Goal: Task Accomplishment & Management: Use online tool/utility

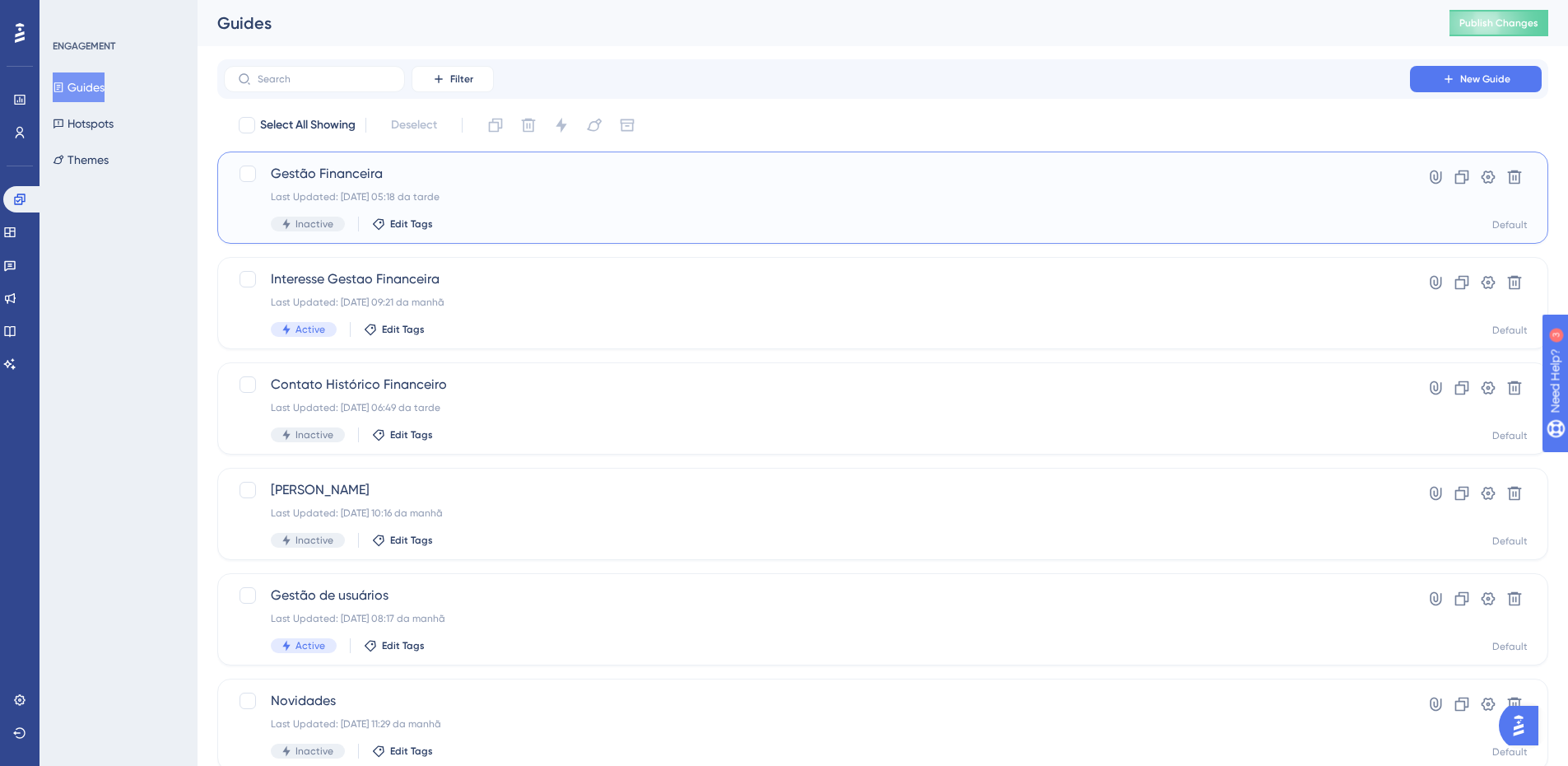
click at [490, 201] on div "Last Updated: [DATE] 05:18 da tarde" at bounding box center [817, 197] width 1093 height 13
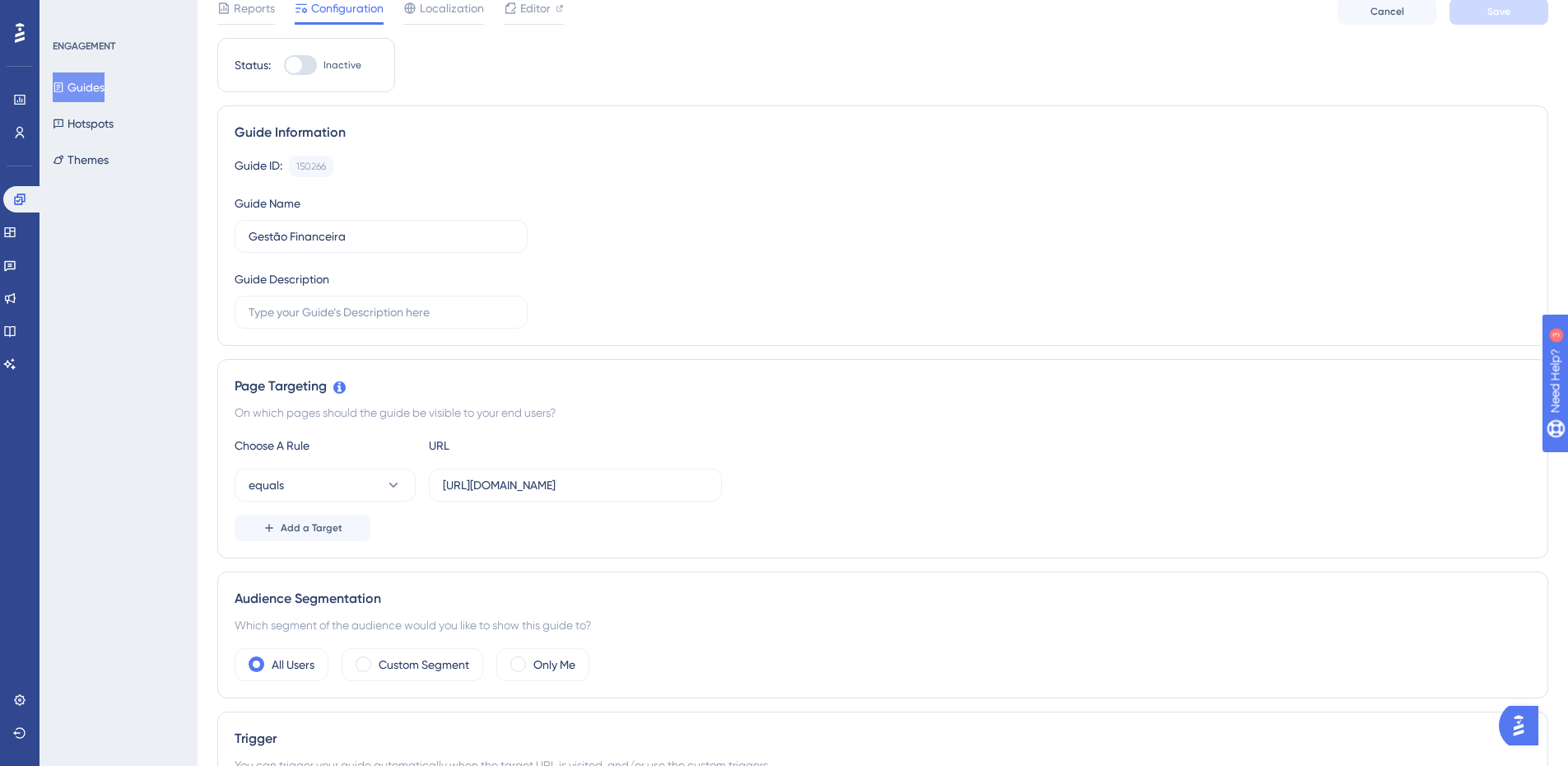
scroll to position [83, 0]
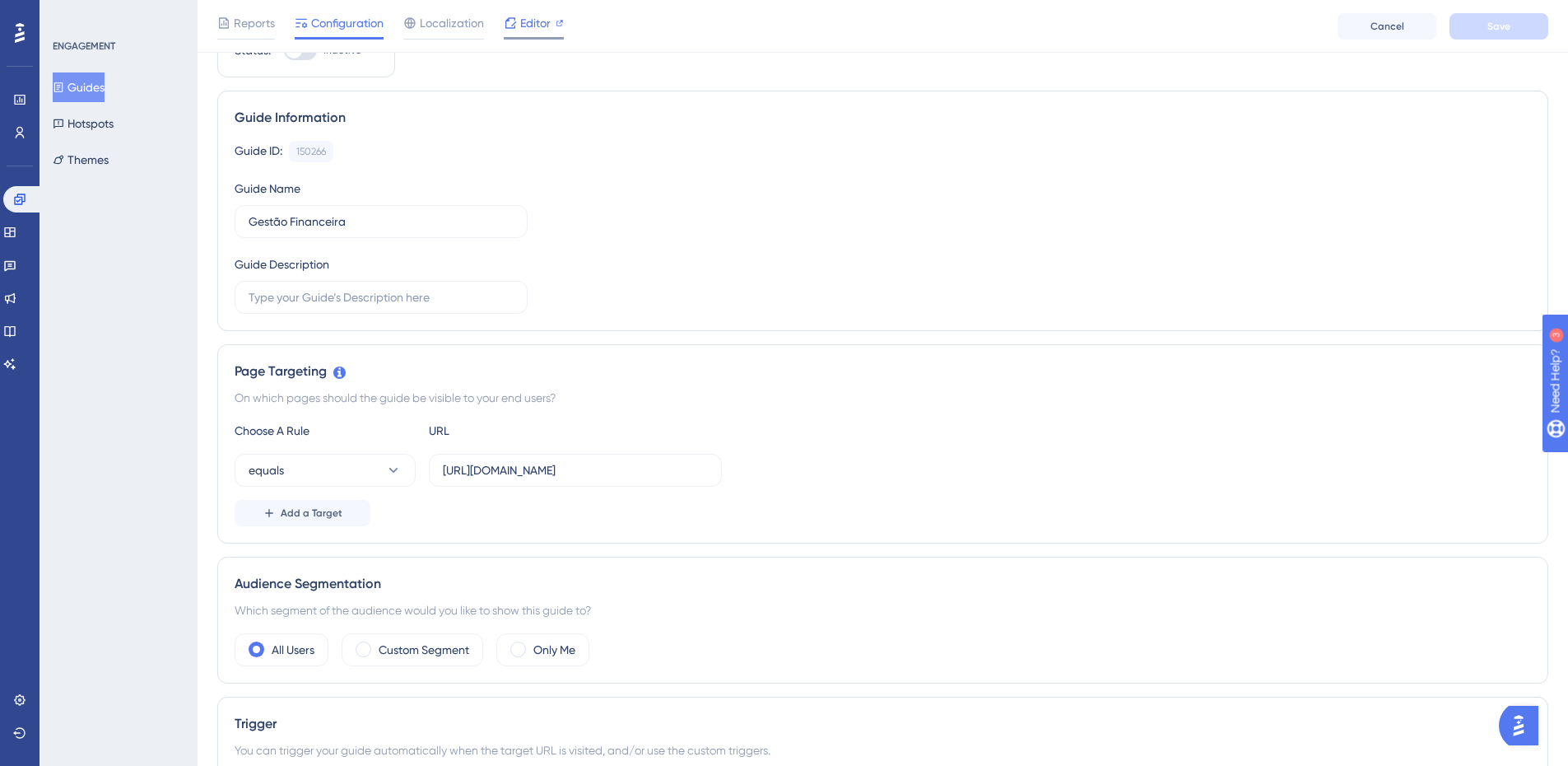
click at [532, 31] on span "Editor" at bounding box center [536, 23] width 31 height 20
drag, startPoint x: 684, startPoint y: 457, endPoint x: 779, endPoint y: 448, distance: 95.4
click at [779, 448] on div "Choose A Rule URL equals https://sped-teste.safeweb.com.br/enota/GestaoFinancei…" at bounding box center [882, 473] width 1297 height 105
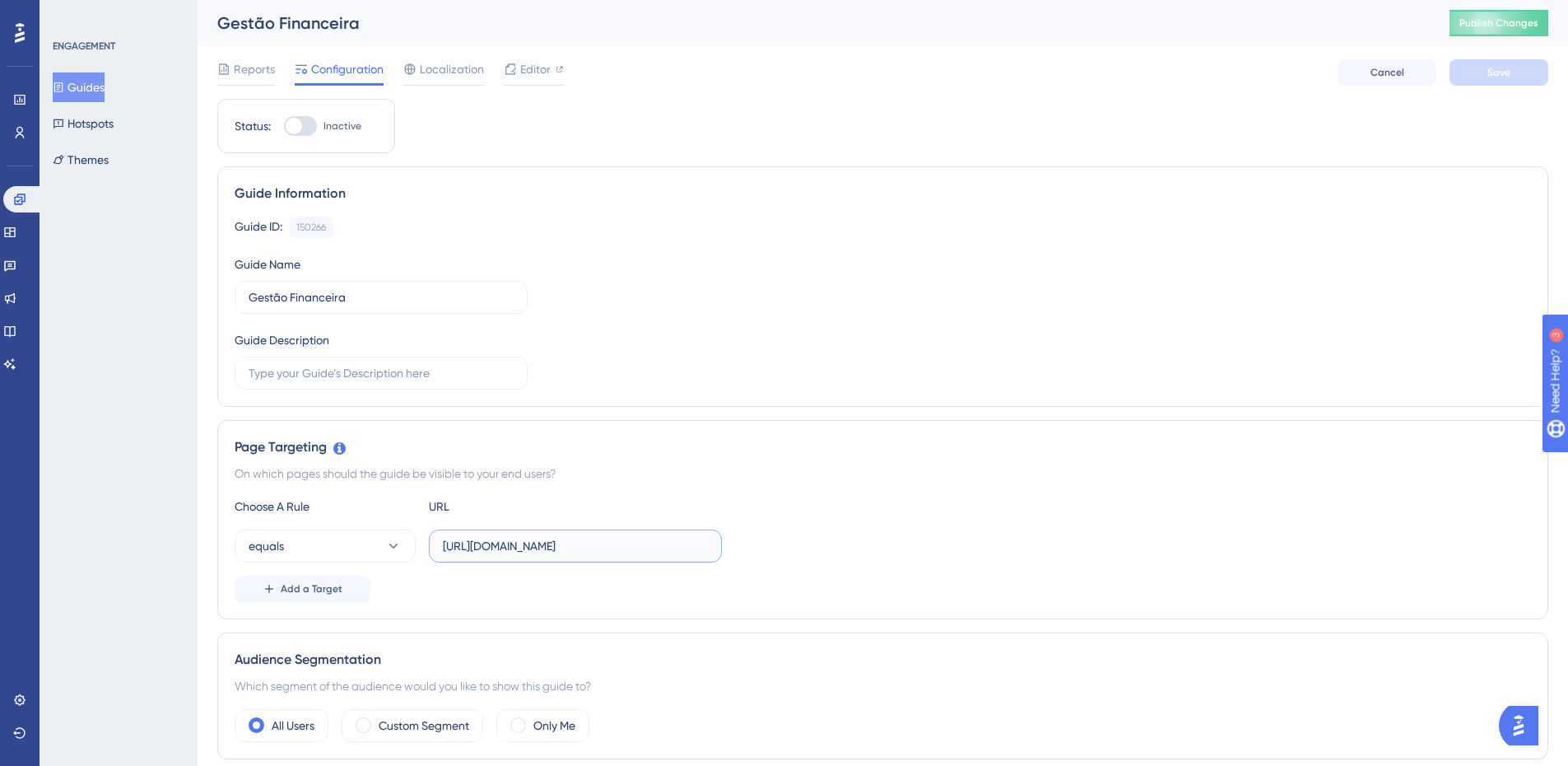
click at [593, 548] on input "https://sped-teste.safeweb.com.br/enota/GestaoFinanceira/" at bounding box center [575, 546] width 265 height 18
drag, startPoint x: 596, startPoint y: 548, endPoint x: 807, endPoint y: 560, distance: 211.3
click at [805, 558] on div "equals https://sped-teste.safeweb.com.br/enota/GestaoFinanceira/" at bounding box center [882, 546] width 1297 height 33
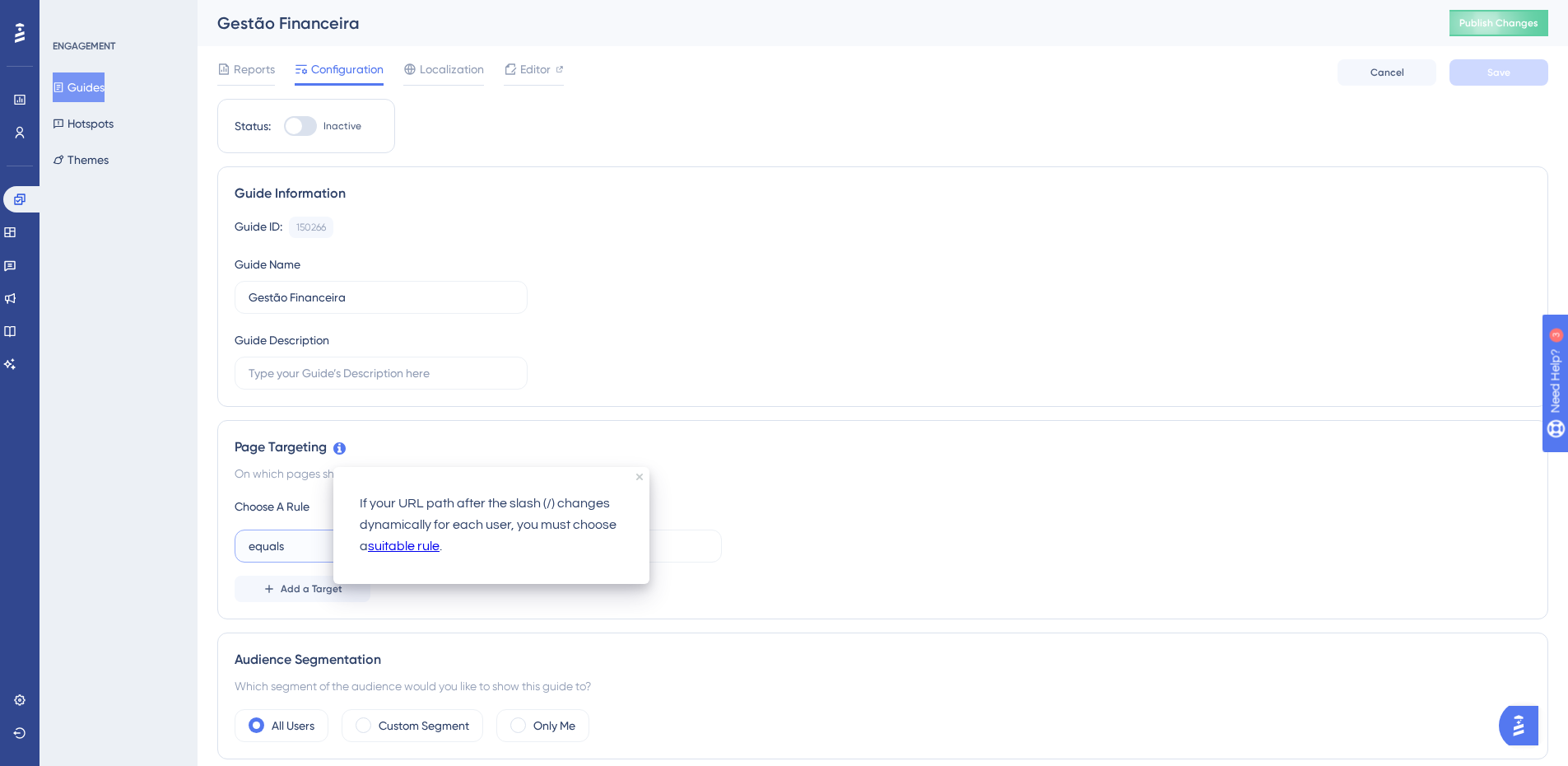
click at [270, 543] on span "equals" at bounding box center [266, 546] width 35 height 20
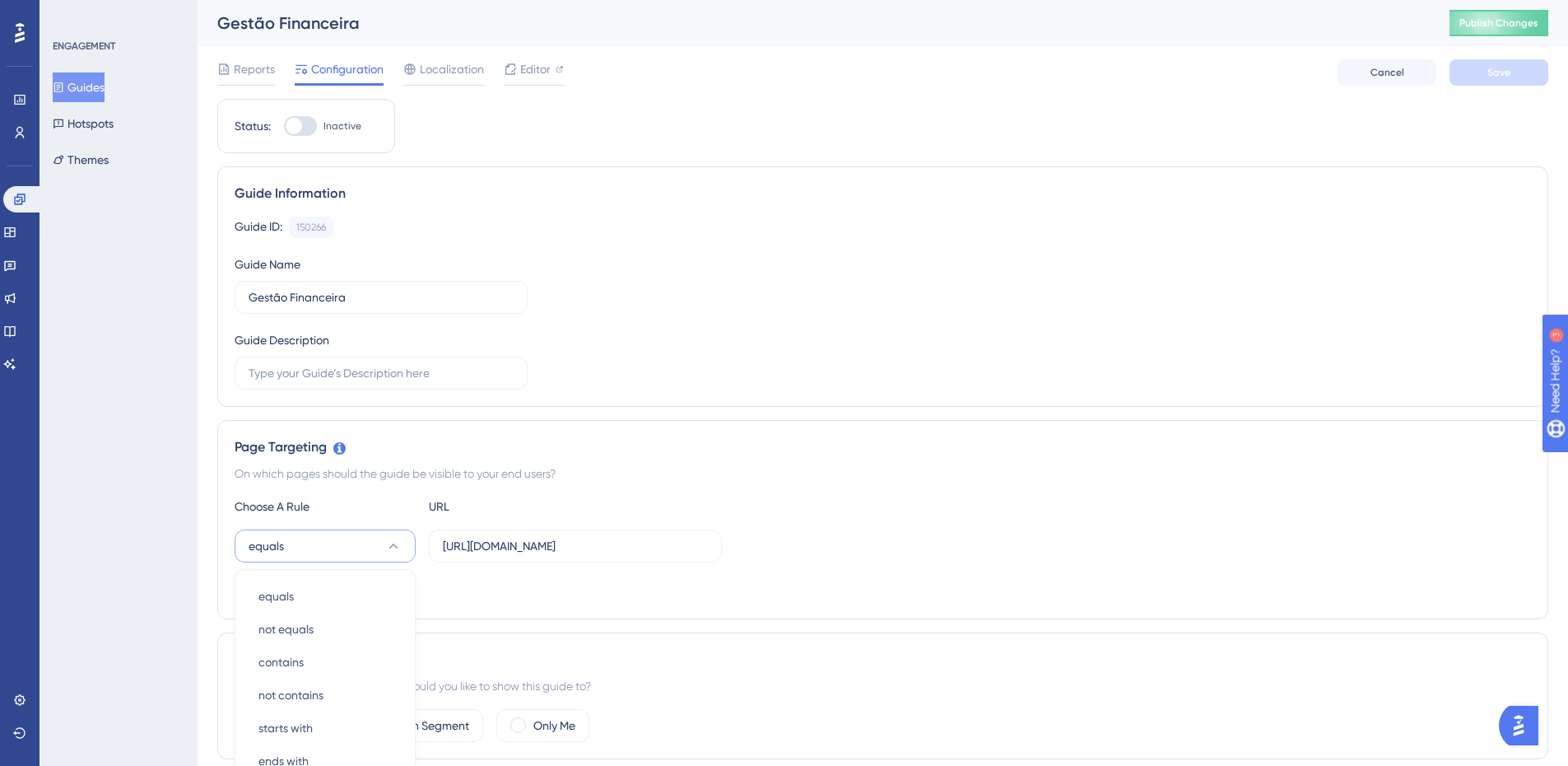
scroll to position [316, 0]
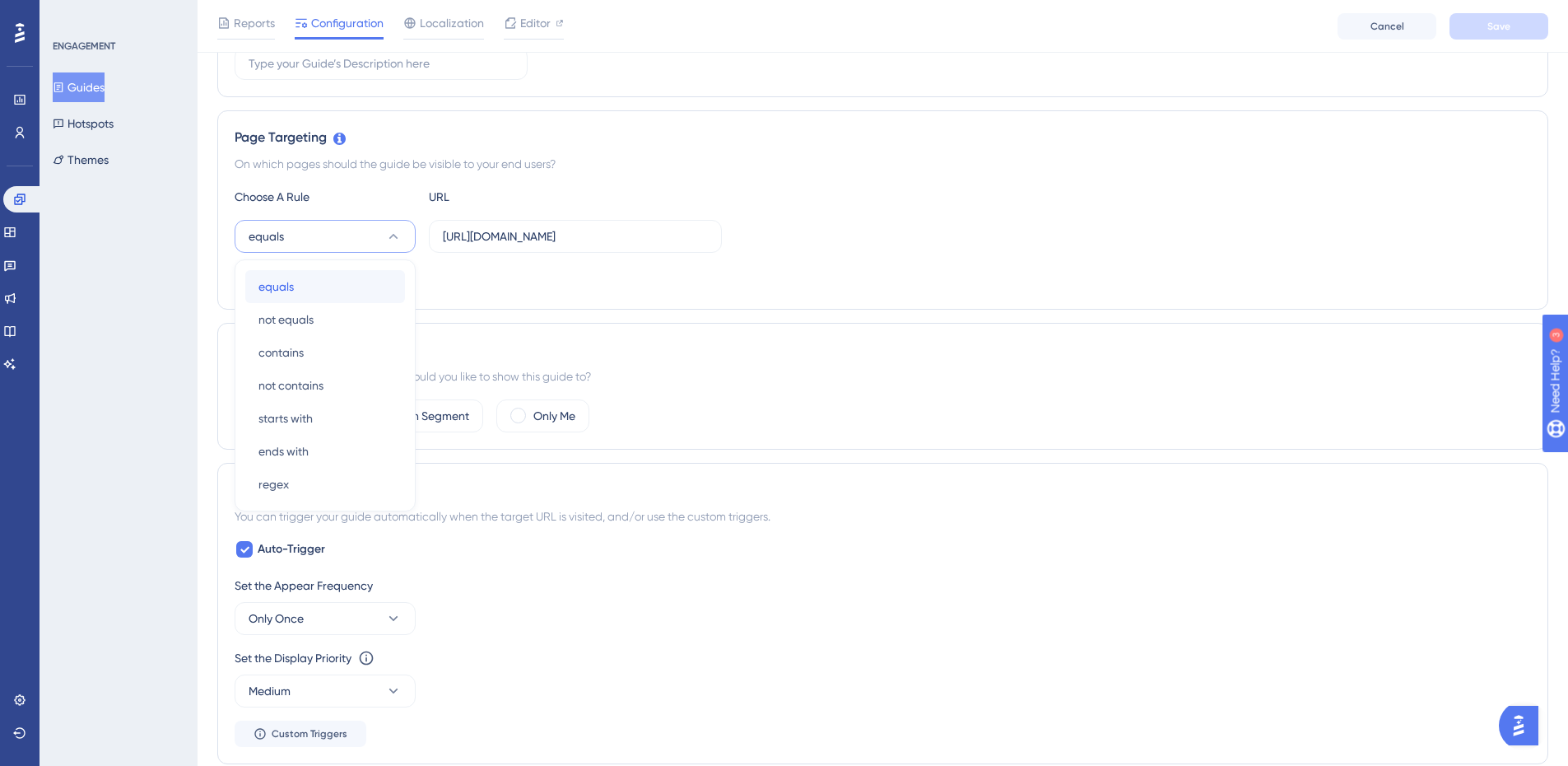
click at [343, 284] on div "equals equals" at bounding box center [325, 287] width 133 height 33
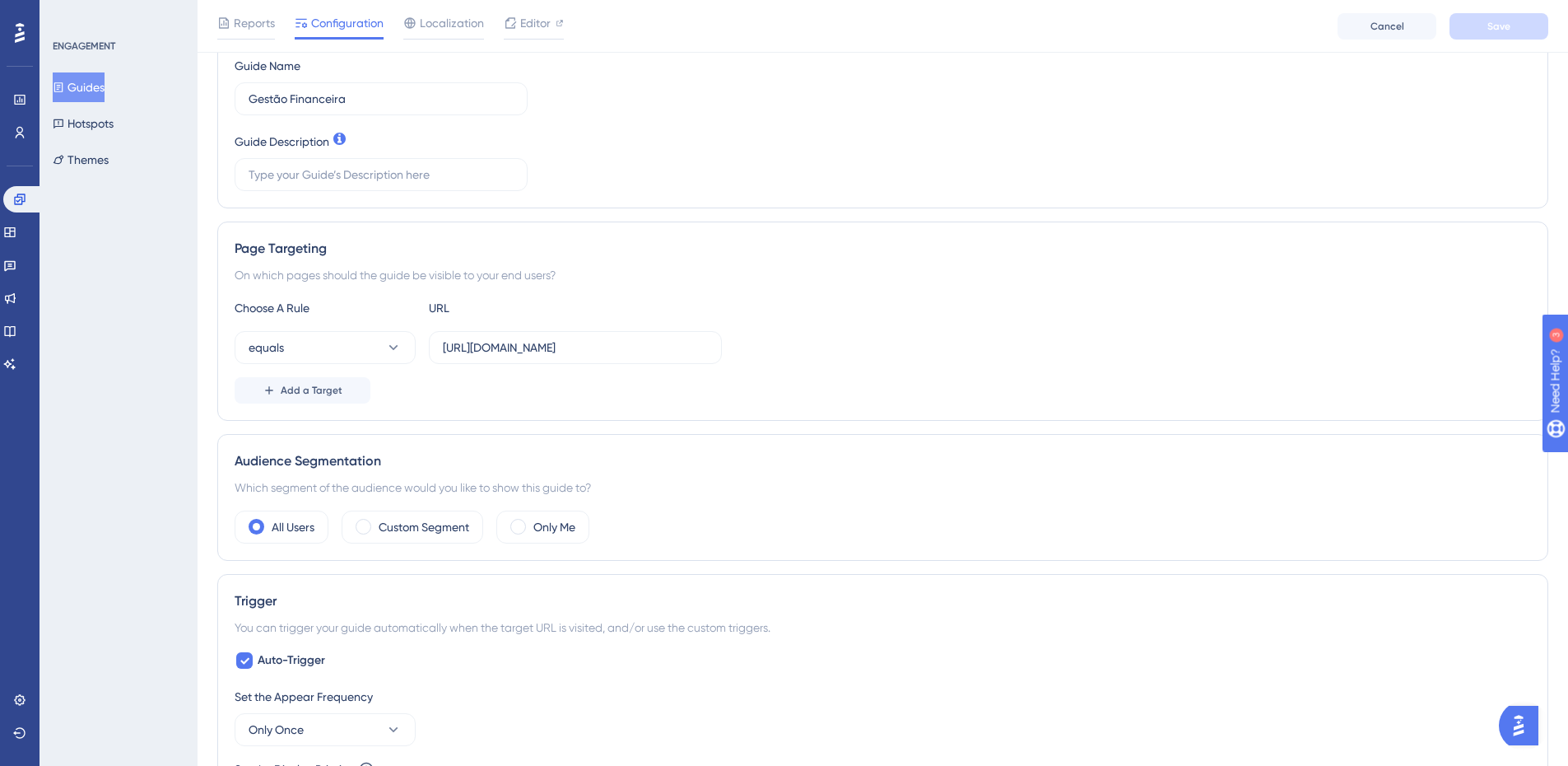
scroll to position [0, 0]
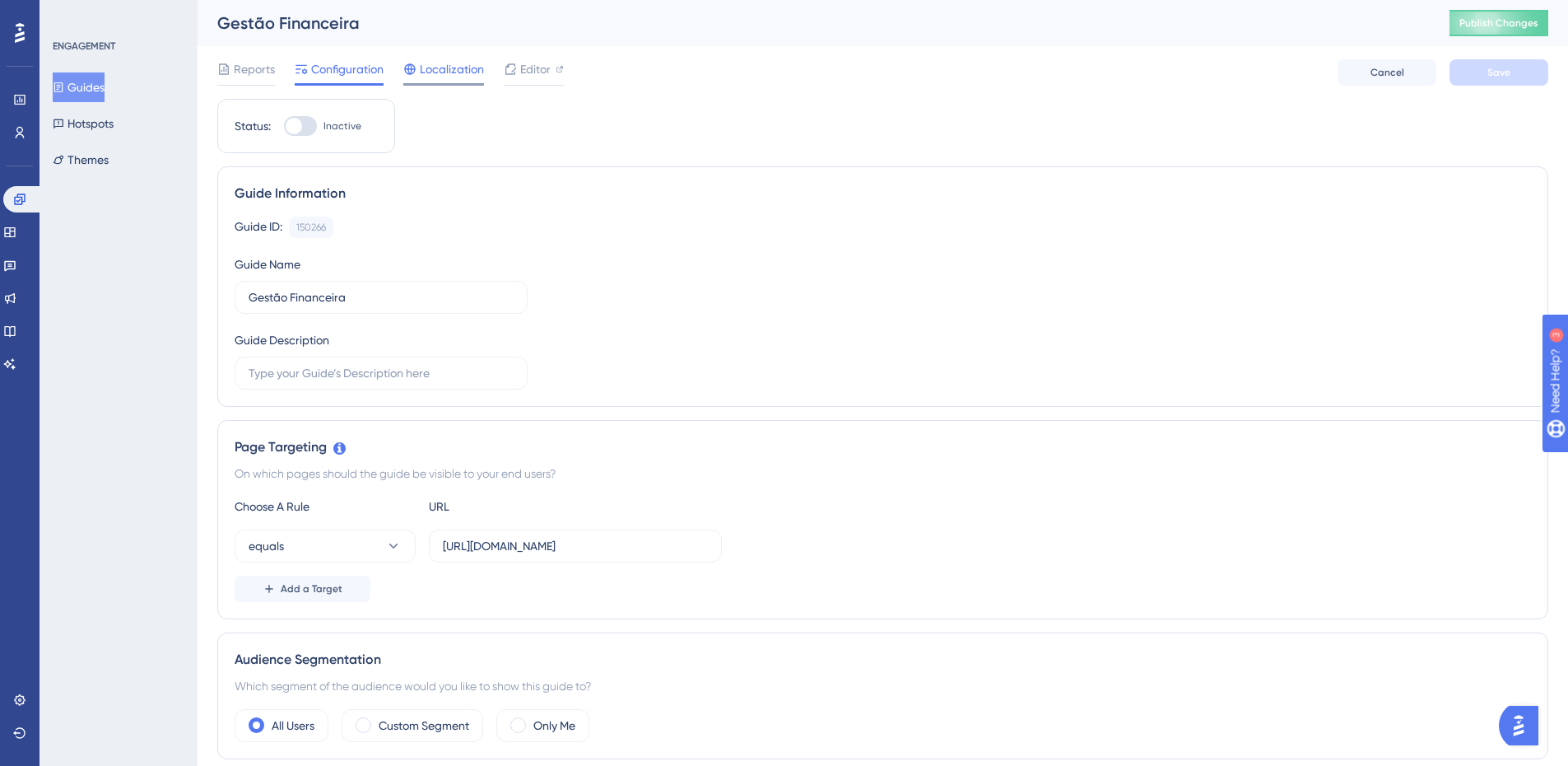
click at [436, 75] on span "Localization" at bounding box center [451, 69] width 64 height 20
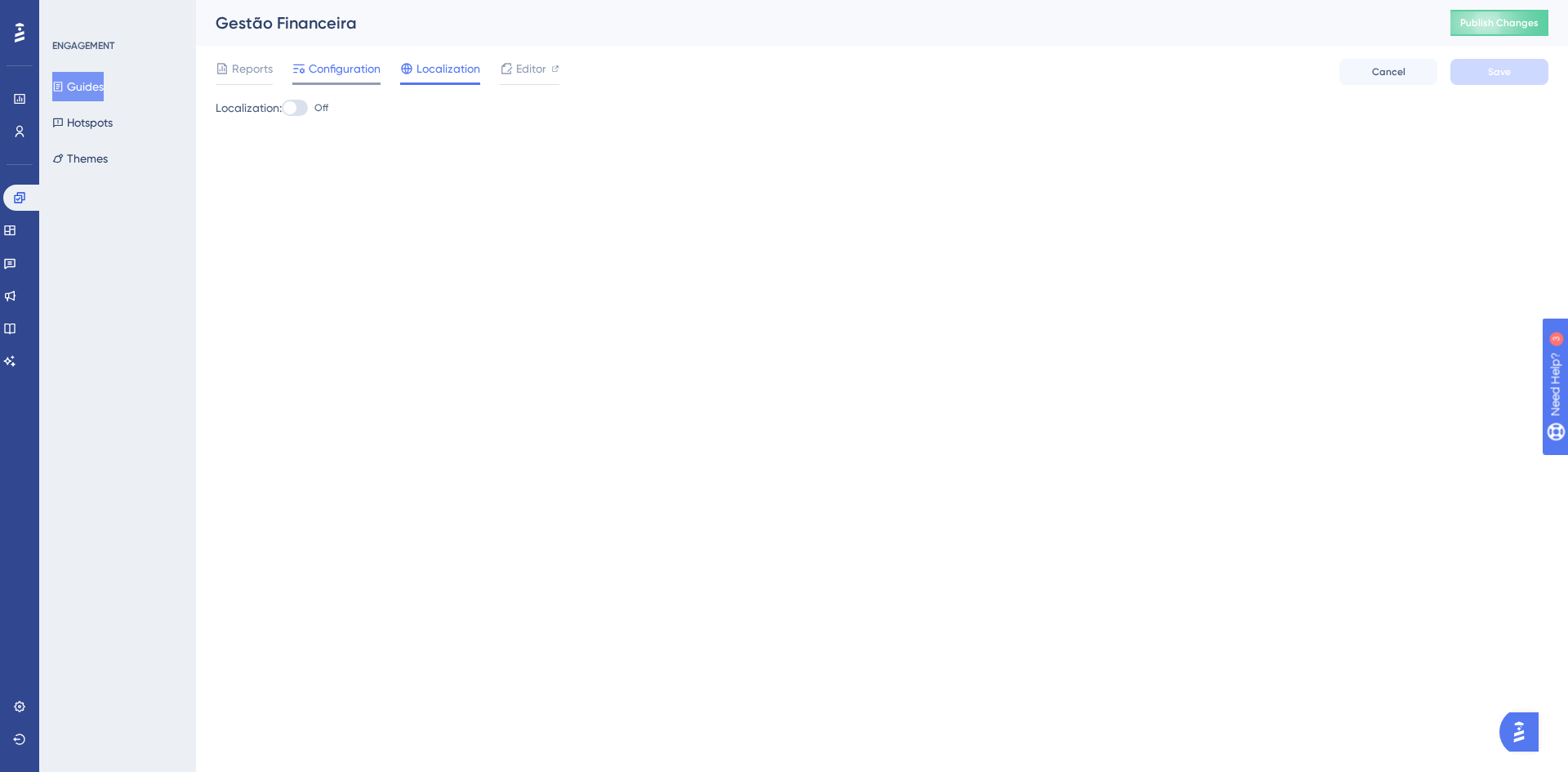
click at [322, 63] on span "Configuration" at bounding box center [344, 69] width 72 height 20
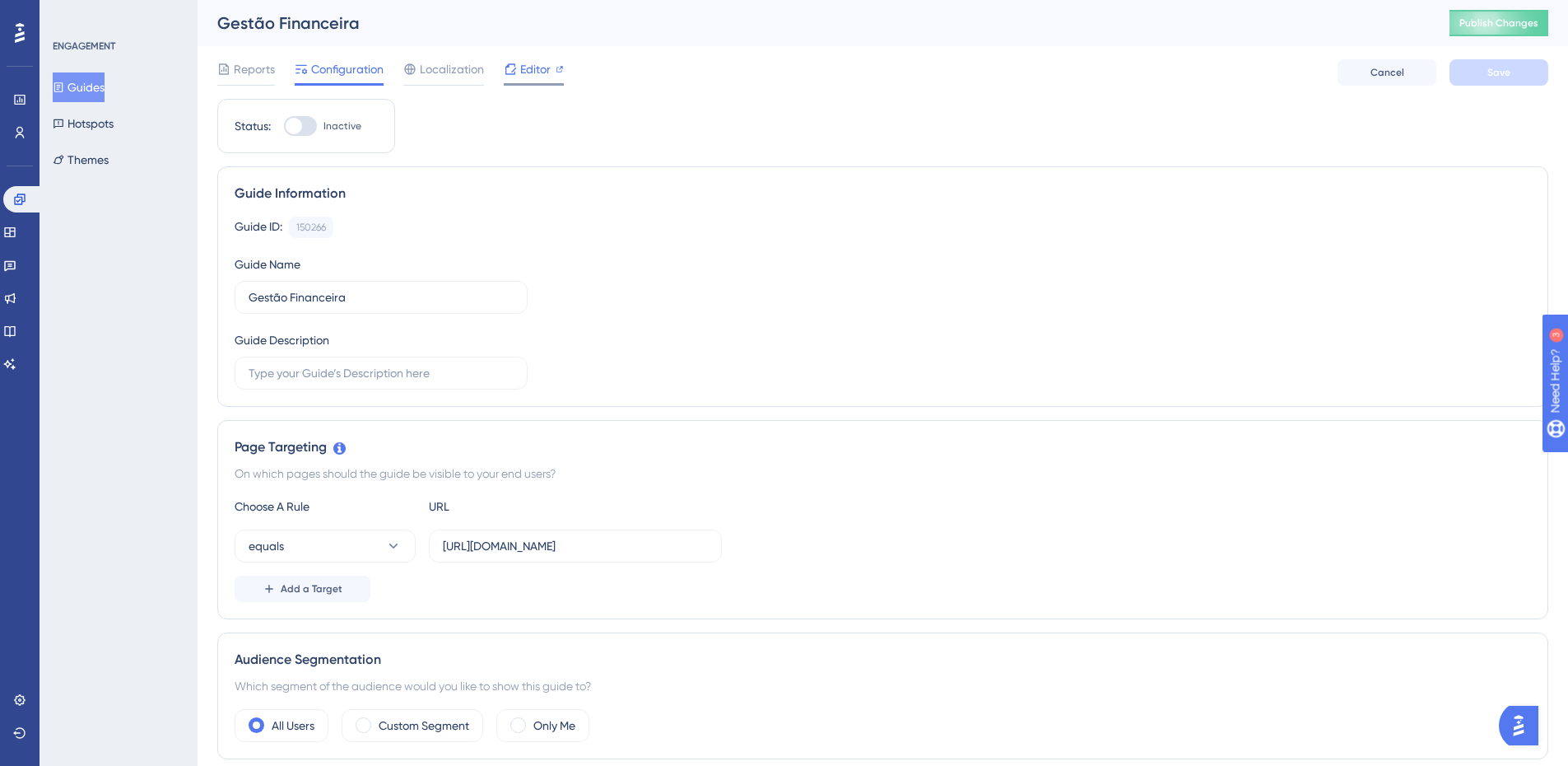
click at [541, 68] on span "Editor" at bounding box center [536, 69] width 31 height 20
click at [515, 77] on div at bounding box center [510, 69] width 13 height 20
click at [529, 554] on input "text" at bounding box center [575, 546] width 265 height 18
paste input "[URL][DOMAIN_NAME]"
type input "[URL][DOMAIN_NAME]"
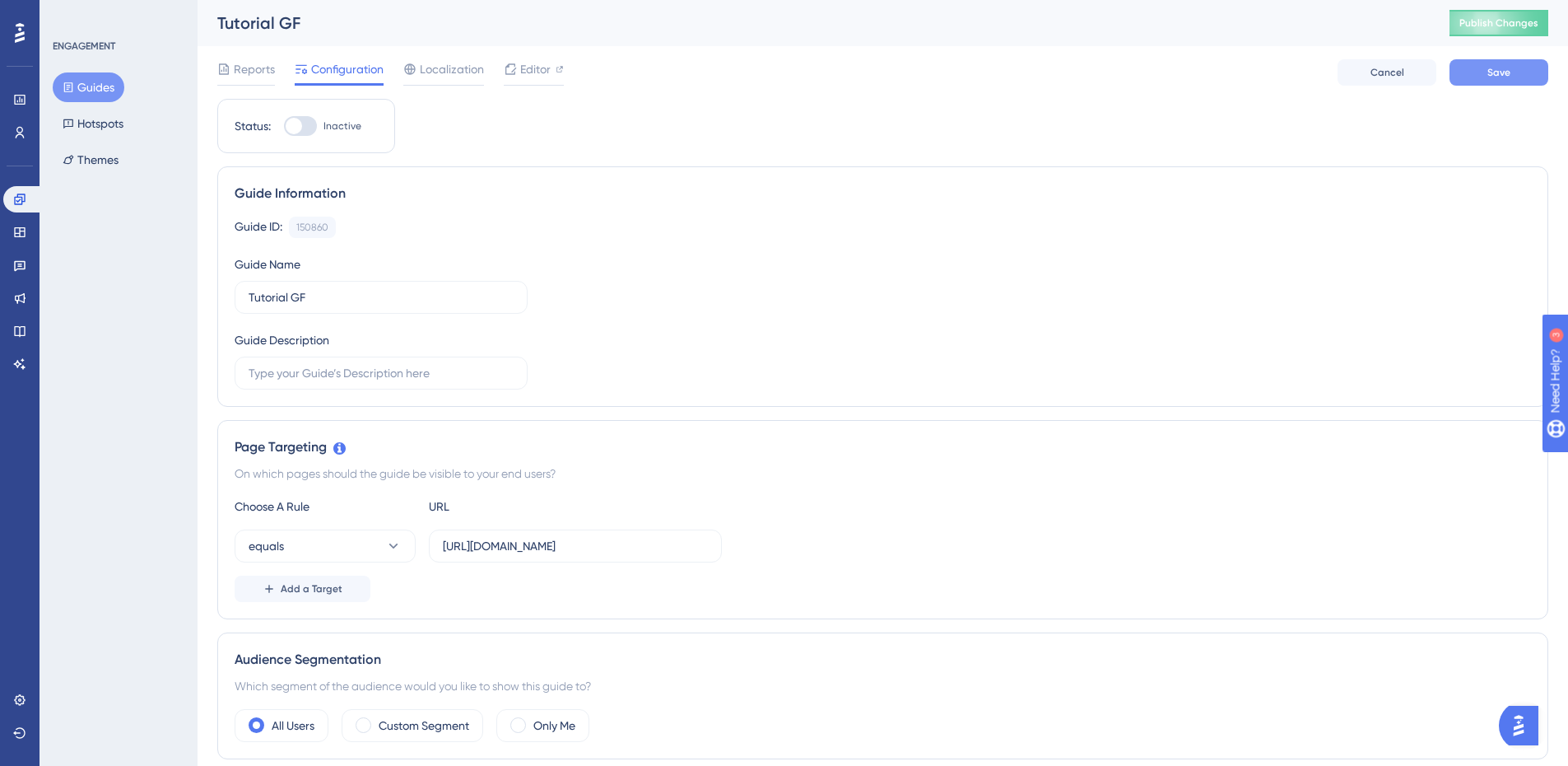
click at [1486, 67] on button "Save" at bounding box center [1499, 72] width 99 height 26
click at [534, 68] on span "Editor" at bounding box center [536, 69] width 31 height 20
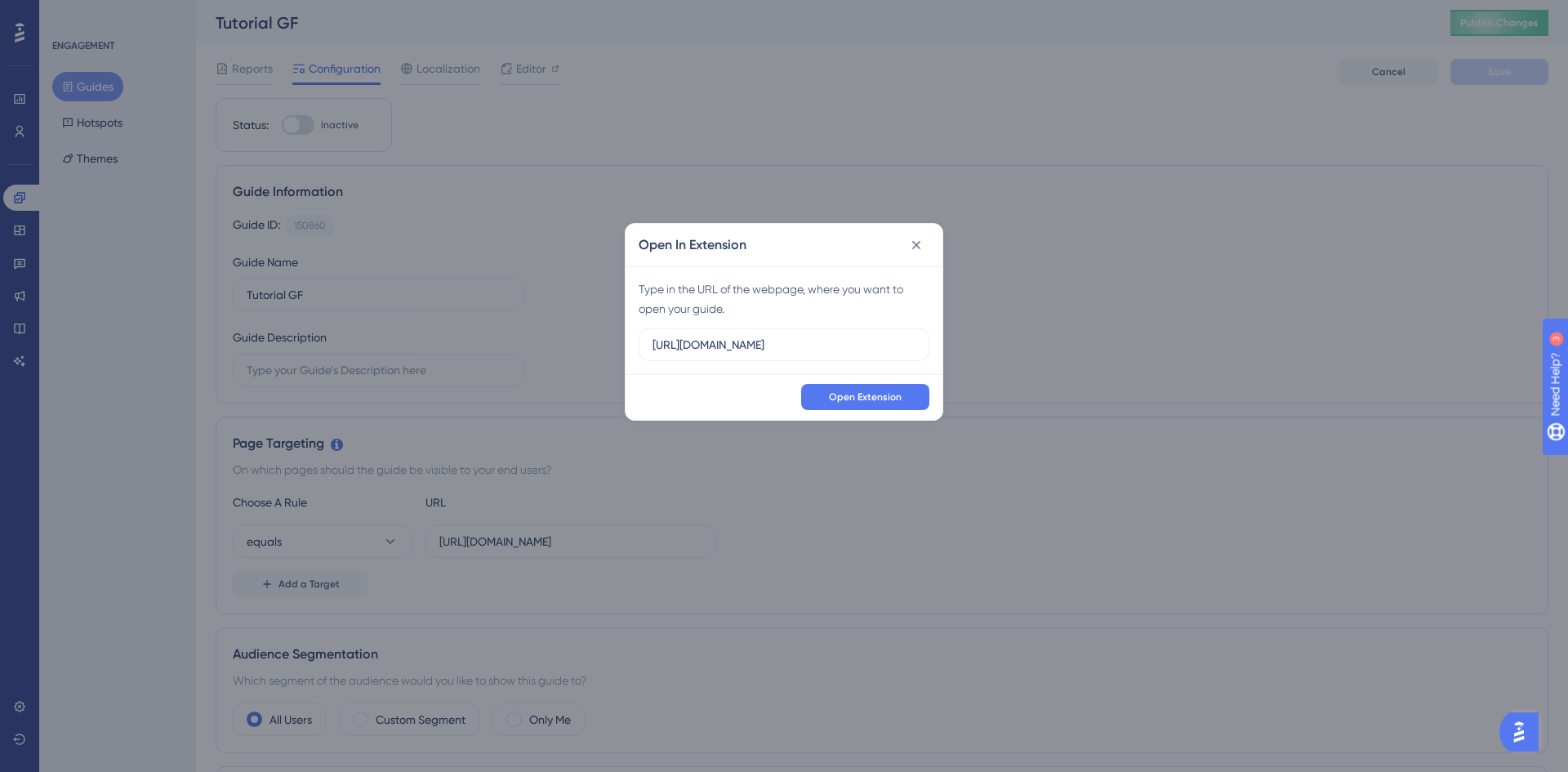
scroll to position [0, 64]
type input "https://sped-teste.safeweb.com.br/enota/GestaoFinanceira/"
click at [857, 398] on span "Open Extension" at bounding box center [866, 397] width 73 height 13
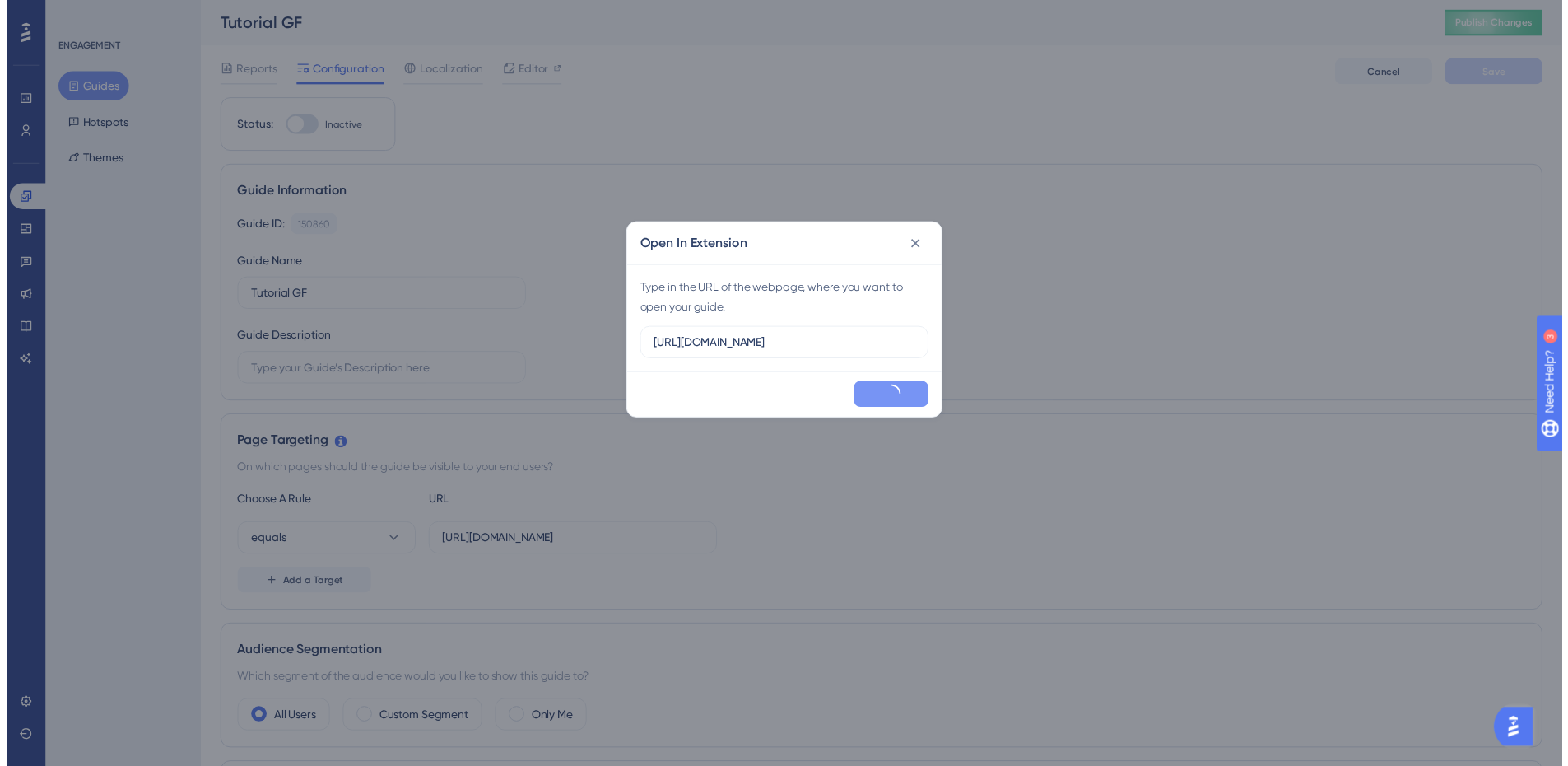
scroll to position [0, 0]
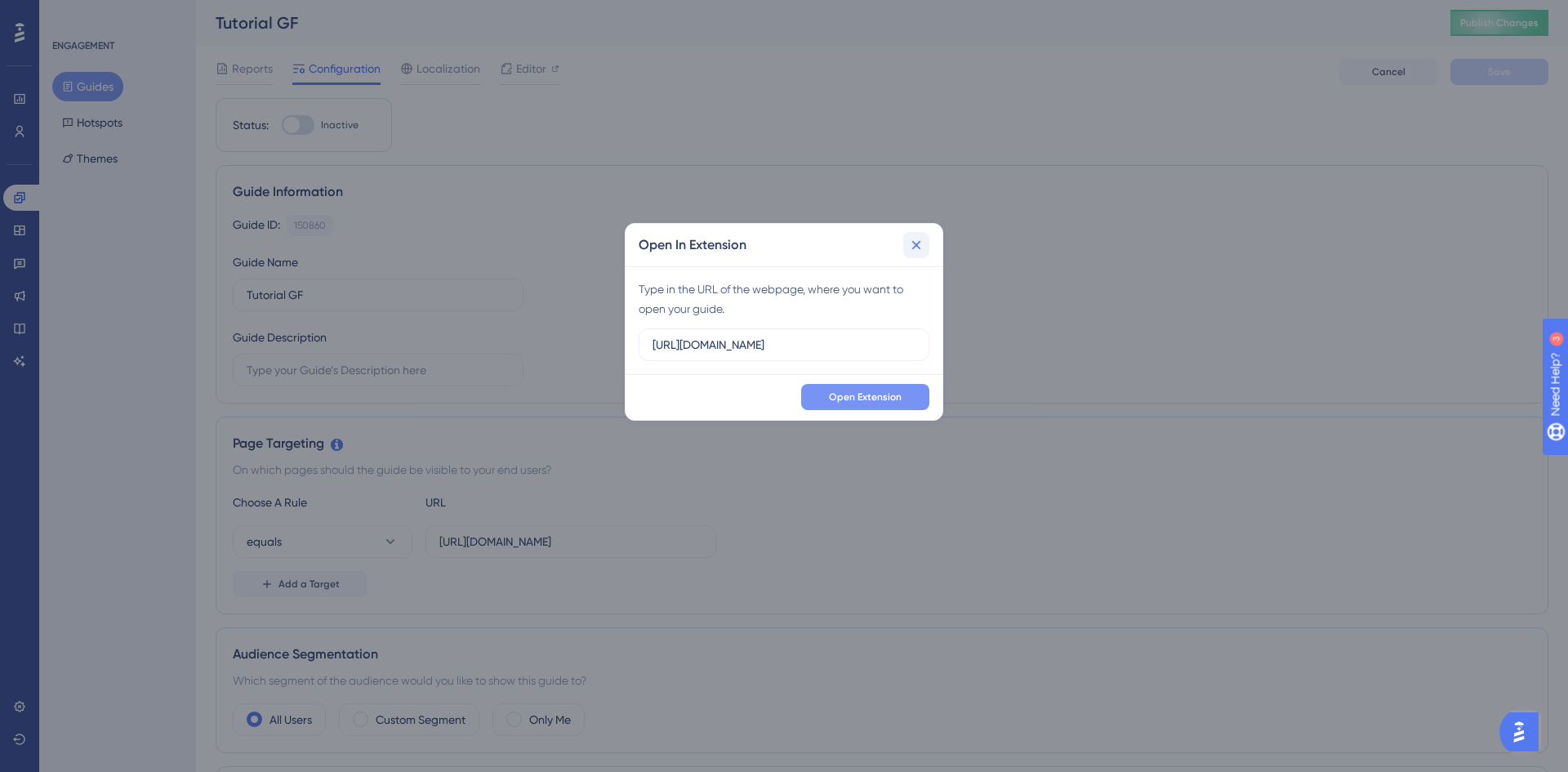
click at [912, 237] on icon at bounding box center [916, 245] width 16 height 16
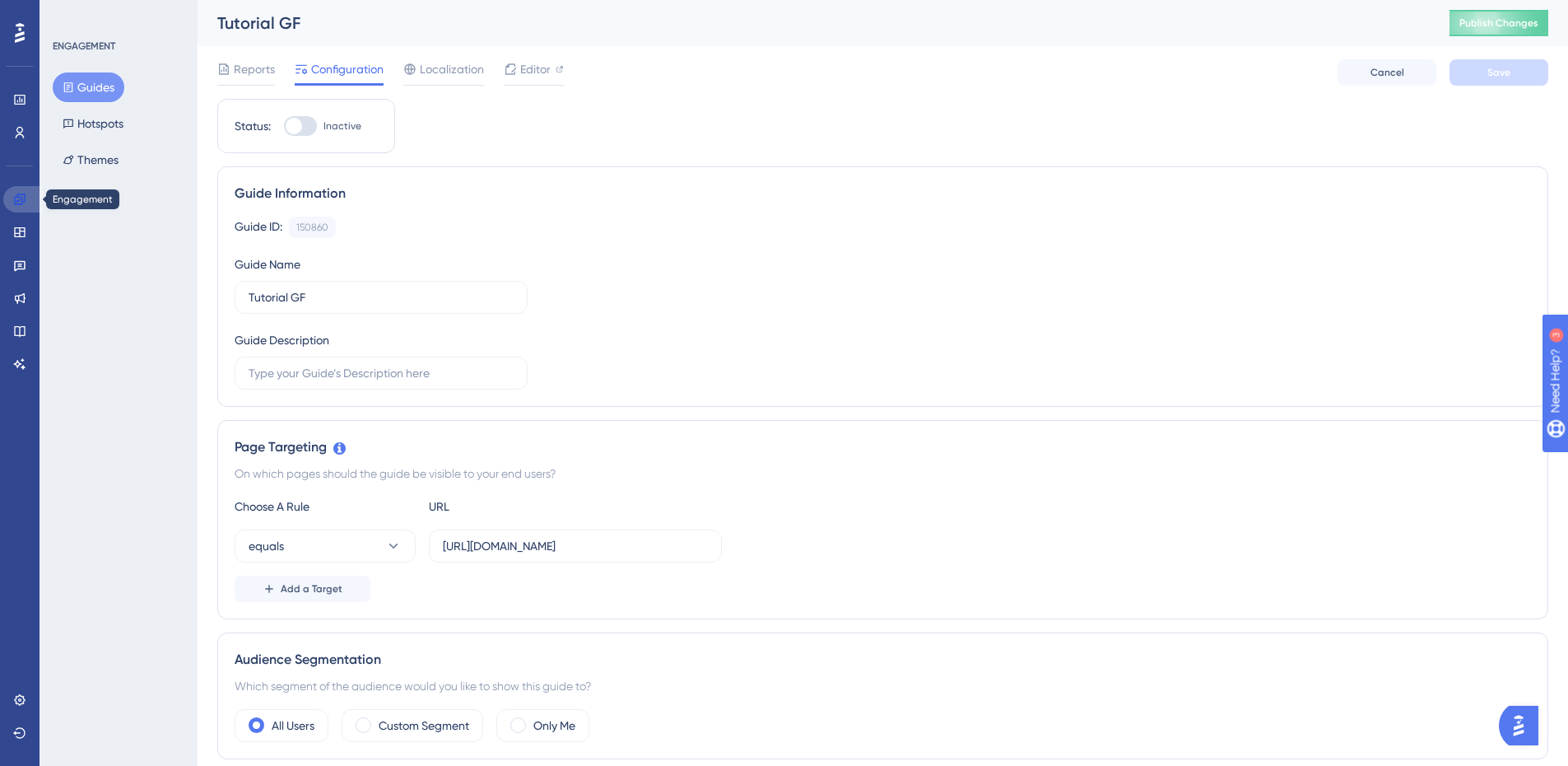
click at [33, 197] on link at bounding box center [23, 199] width 40 height 26
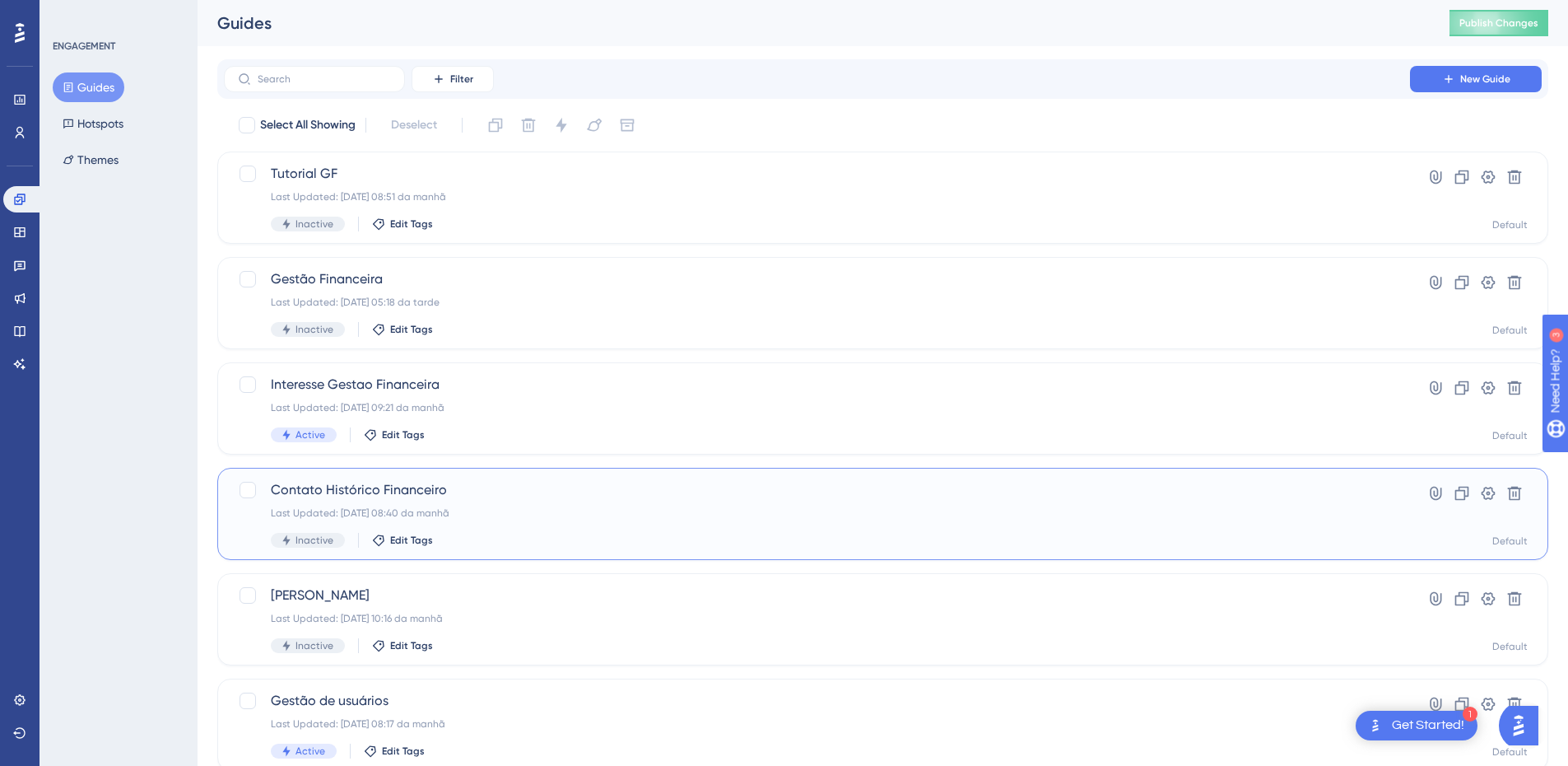
click at [496, 508] on div "Last Updated: 28.08.2025 08:40 da manhã" at bounding box center [817, 512] width 1093 height 13
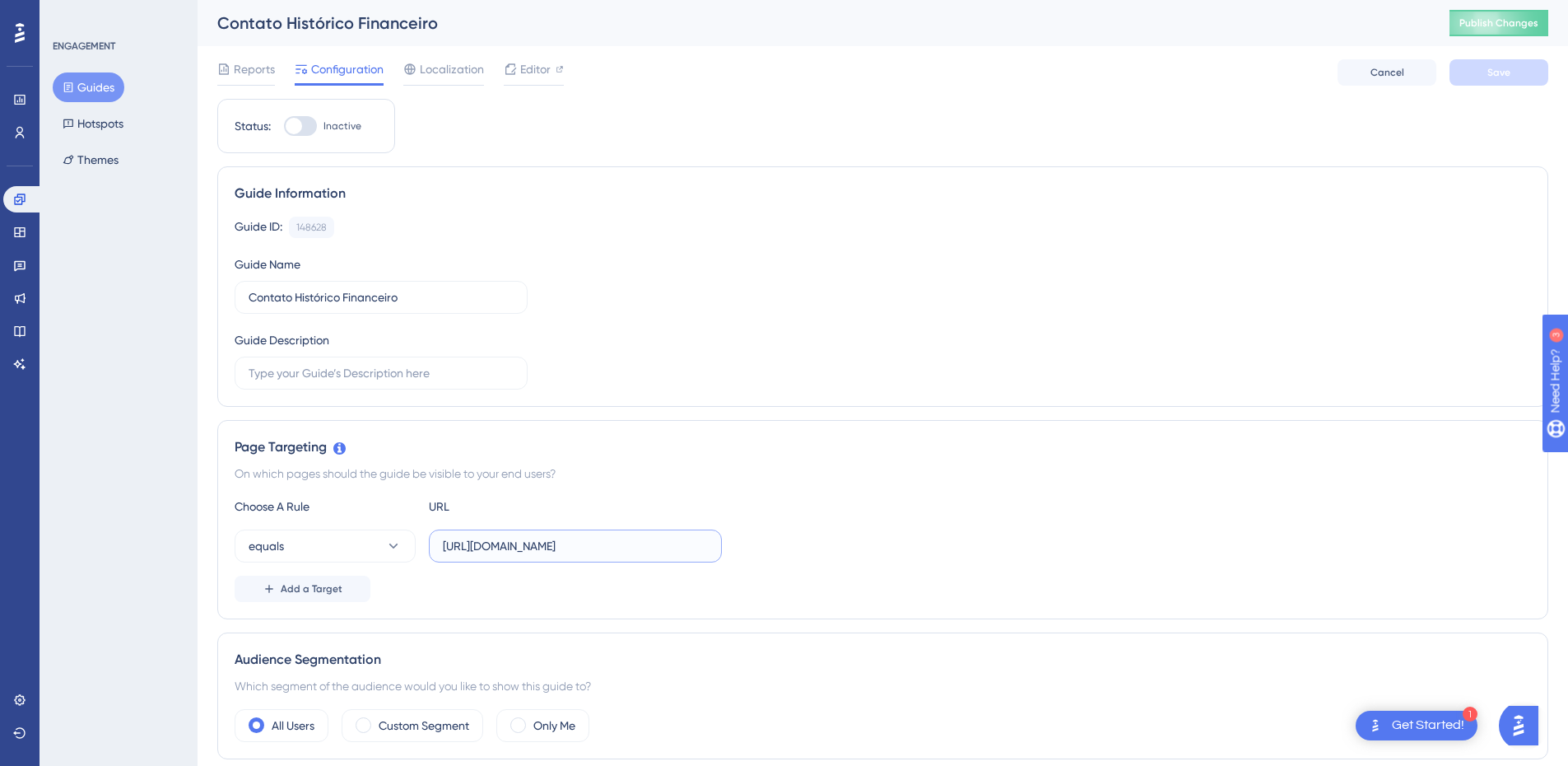
scroll to position [0, 24]
drag, startPoint x: 680, startPoint y: 541, endPoint x: 870, endPoint y: 553, distance: 190.4
click at [870, 553] on div "equals https://sped.safeweb.com.br/enota/portal/financeiro" at bounding box center [882, 546] width 1297 height 33
click at [640, 420] on div "Page Targeting On which pages should the guide be visible to your end users? Ch…" at bounding box center [882, 520] width 1331 height 200
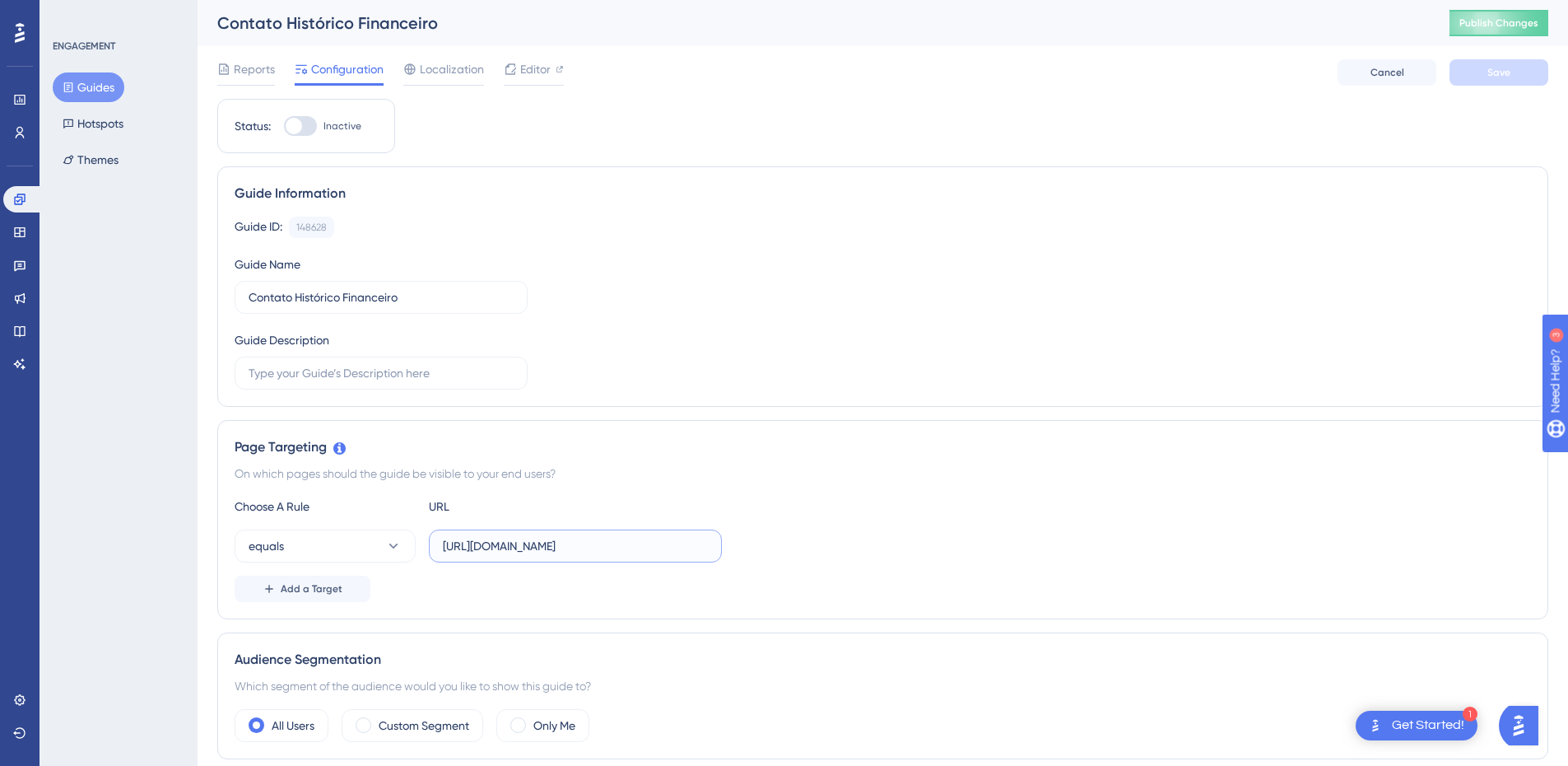
click at [630, 544] on input "https://sped.safeweb.com.br/enota/portal/financeiro" at bounding box center [575, 546] width 265 height 18
paste input "-teste.safeweb.com.br/enota/GestaoFinanceira/"
type input "https://sped-teste.safeweb.com.br/enota/GestaoFinanceira/"
click at [992, 385] on div "Guide ID: 148628 Copy Guide Name Contato Histórico Financeiro Guide Description" at bounding box center [882, 303] width 1297 height 173
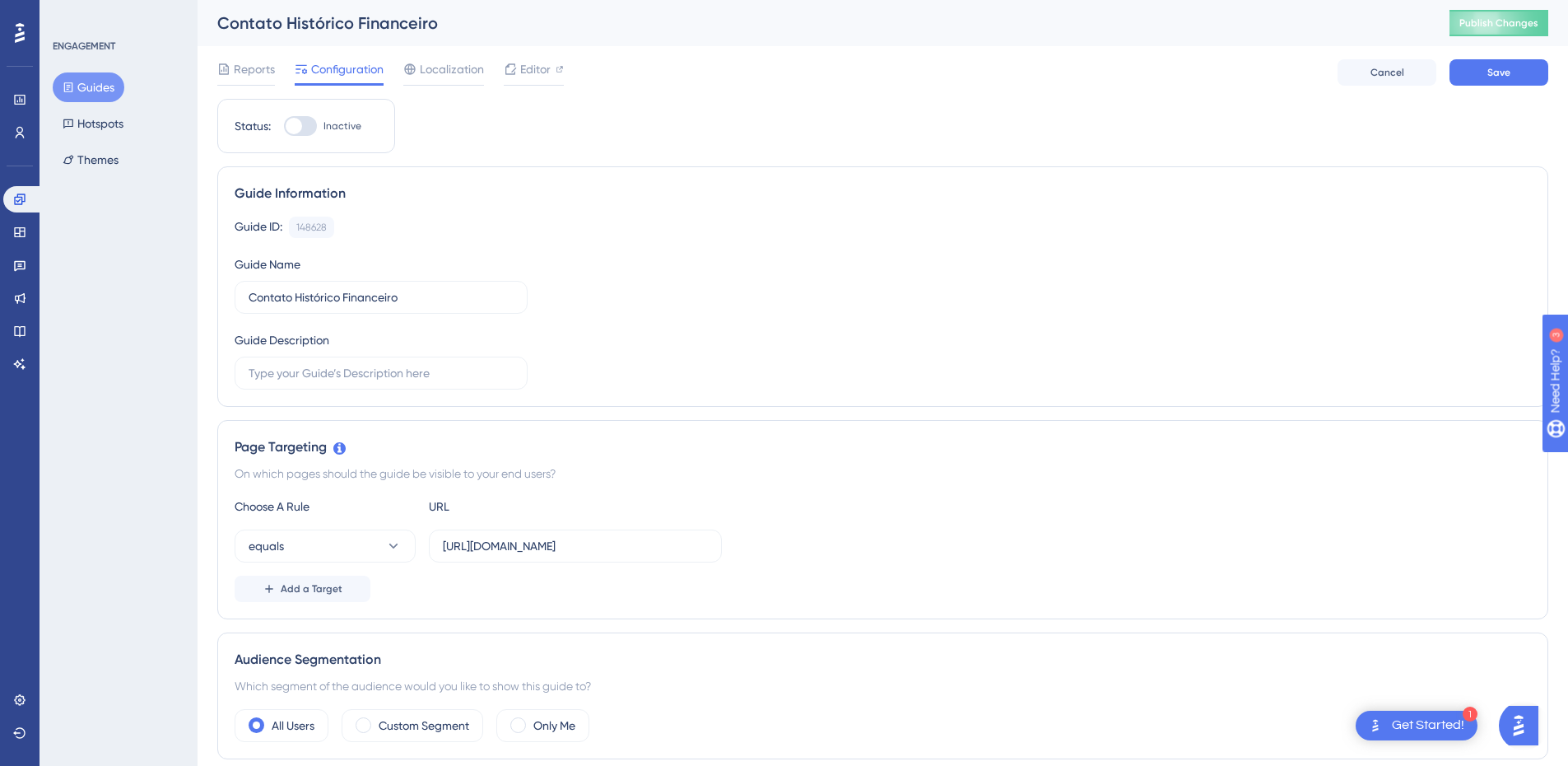
scroll to position [0, 0]
click at [1504, 73] on span "Save" at bounding box center [1500, 72] width 23 height 13
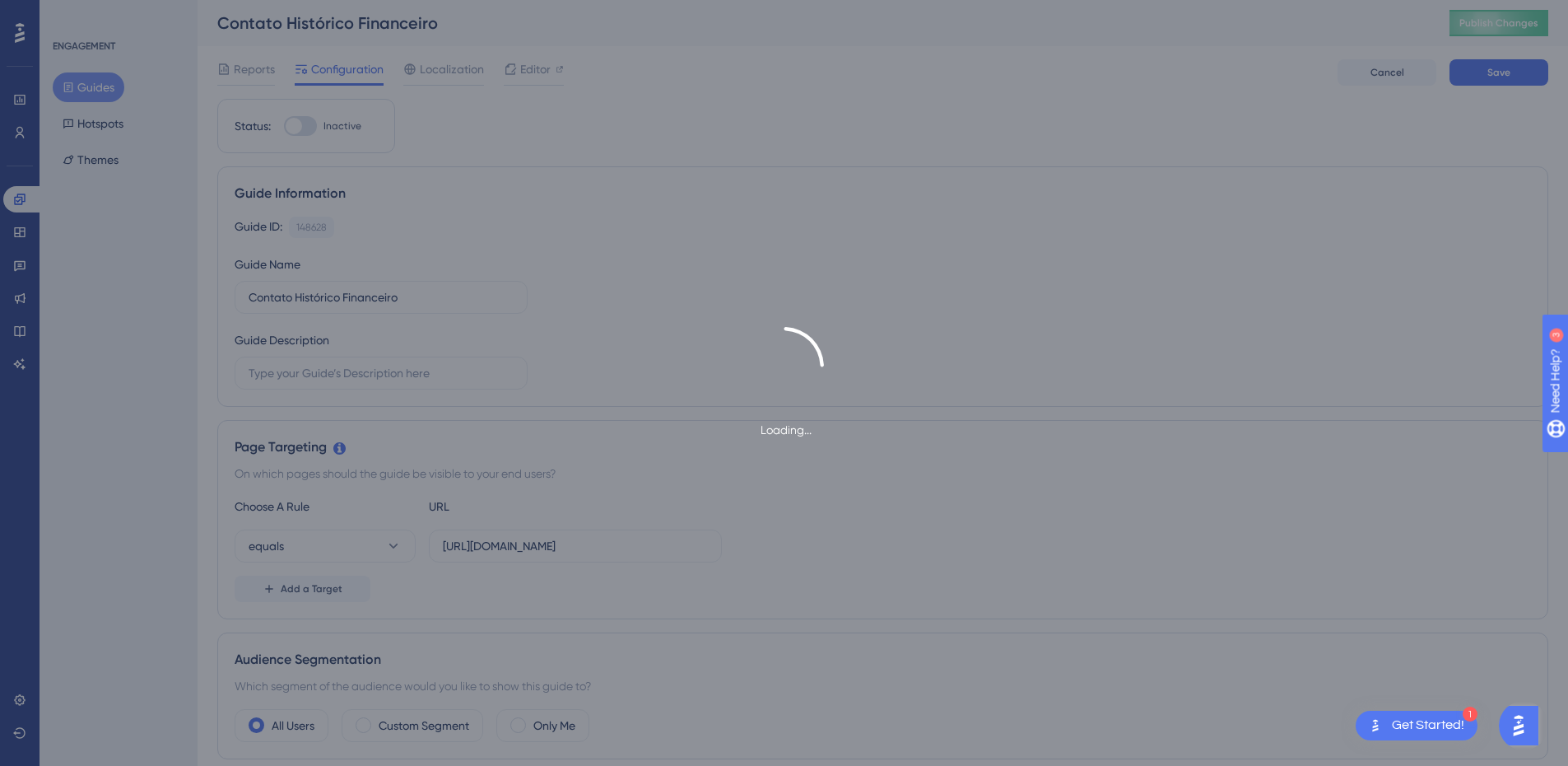
click at [1161, 250] on div "Loading..." at bounding box center [784, 383] width 1568 height 766
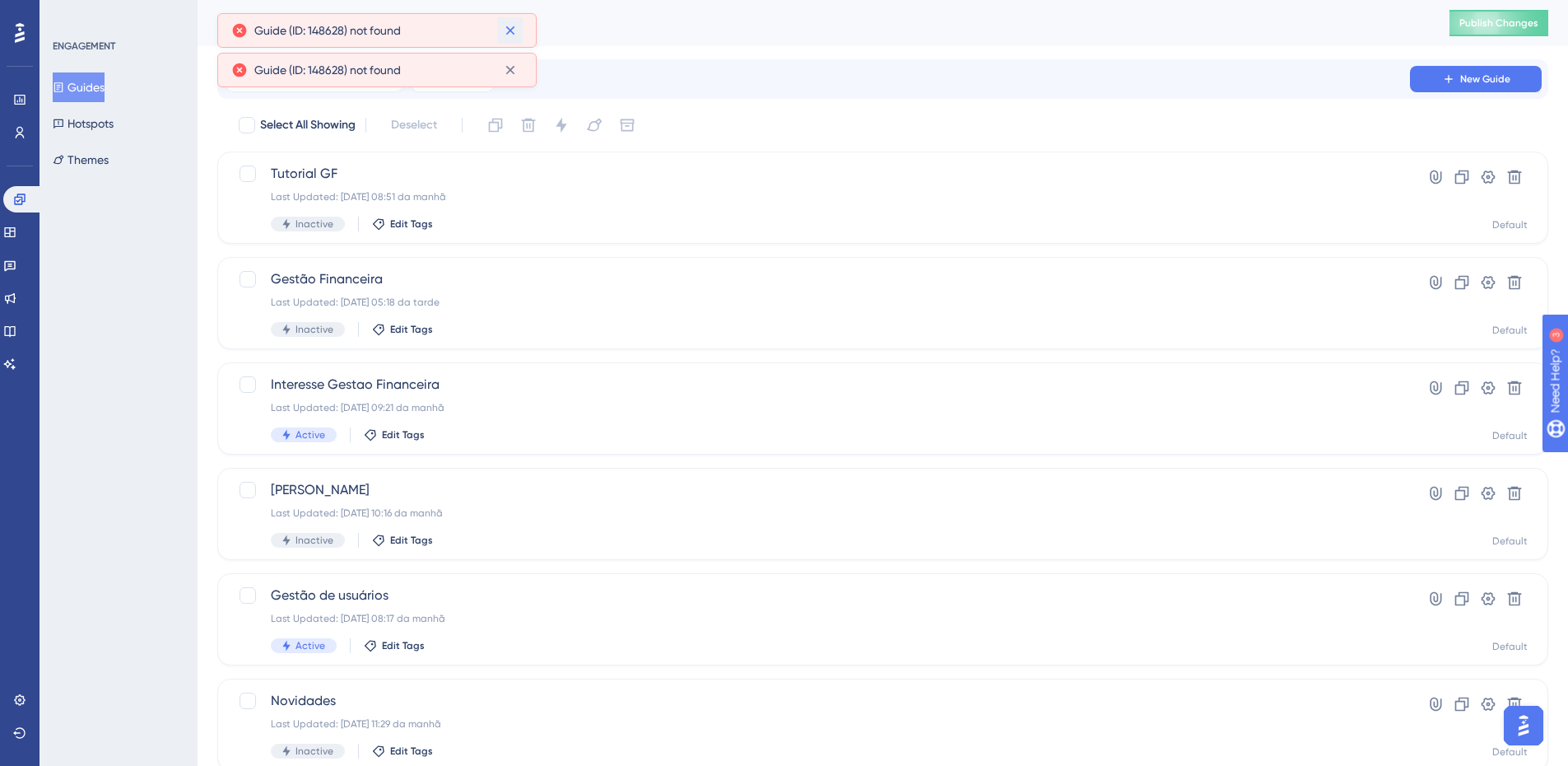
click at [512, 24] on icon at bounding box center [510, 31] width 16 height 16
click at [515, 31] on icon at bounding box center [510, 31] width 16 height 16
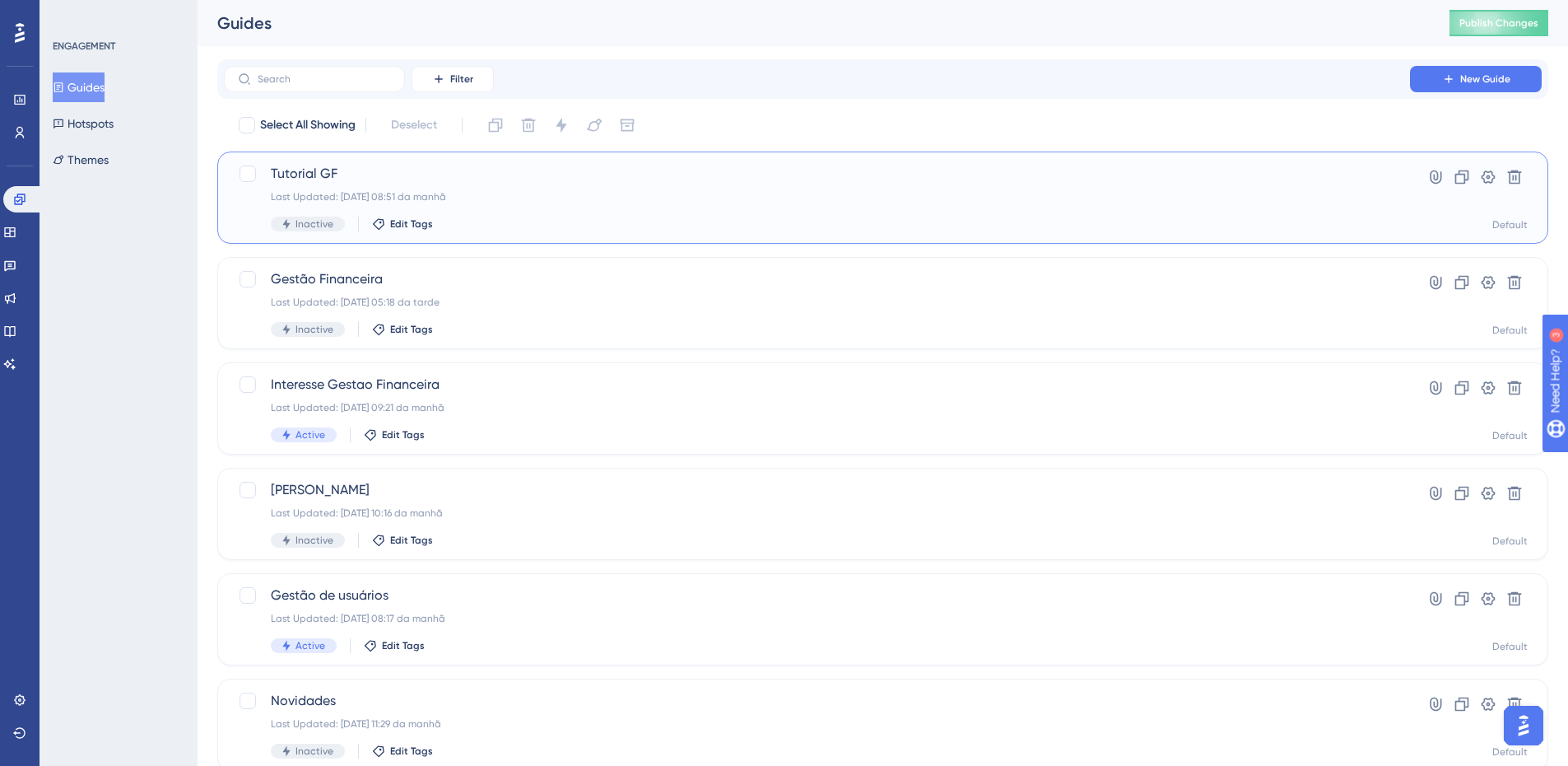
click at [727, 207] on div "Tutorial GF Last Updated: 28.08.2025 08:51 da manhã Inactive Edit Tags" at bounding box center [817, 197] width 1093 height 67
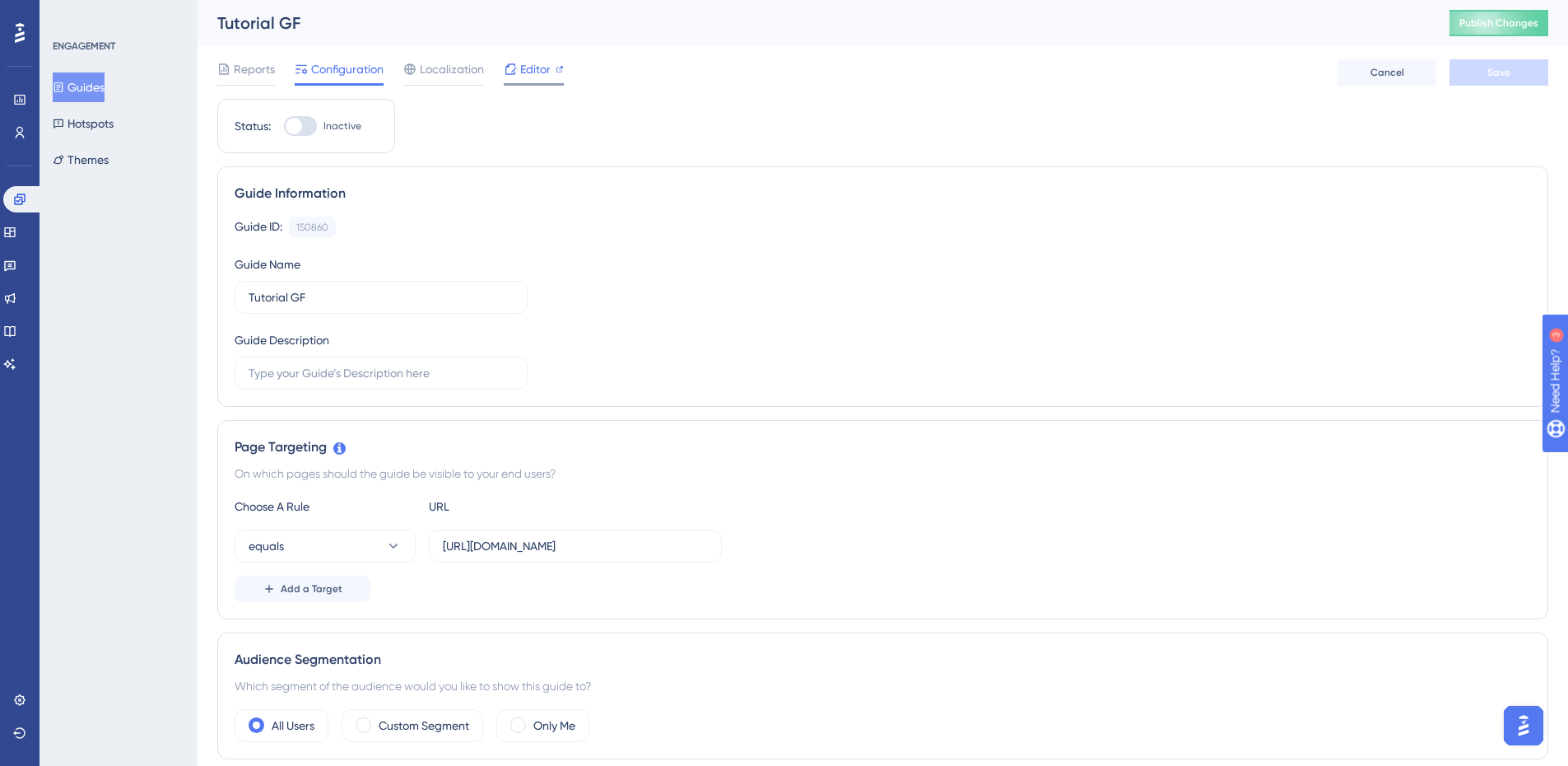
click at [515, 74] on icon at bounding box center [511, 69] width 11 height 11
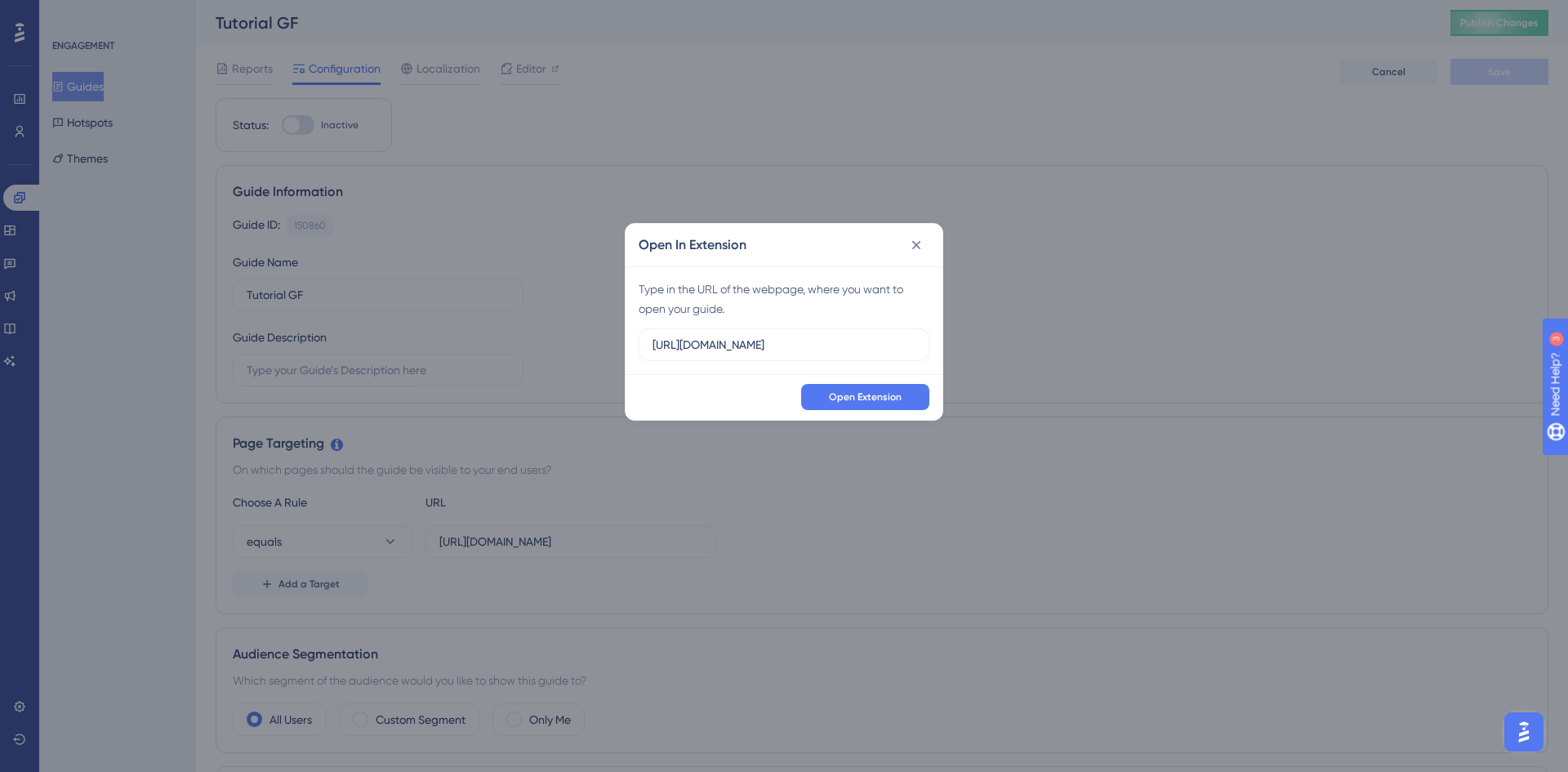
drag, startPoint x: 843, startPoint y: 345, endPoint x: 533, endPoint y: 337, distance: 310.1
click at [535, 337] on div "Open In Extension Type in the URL of the webpage, where you want to open your g…" at bounding box center [784, 386] width 1568 height 772
type input "https://sped-teste.safeweb.com.br/enota/GestaoFinanceira/"
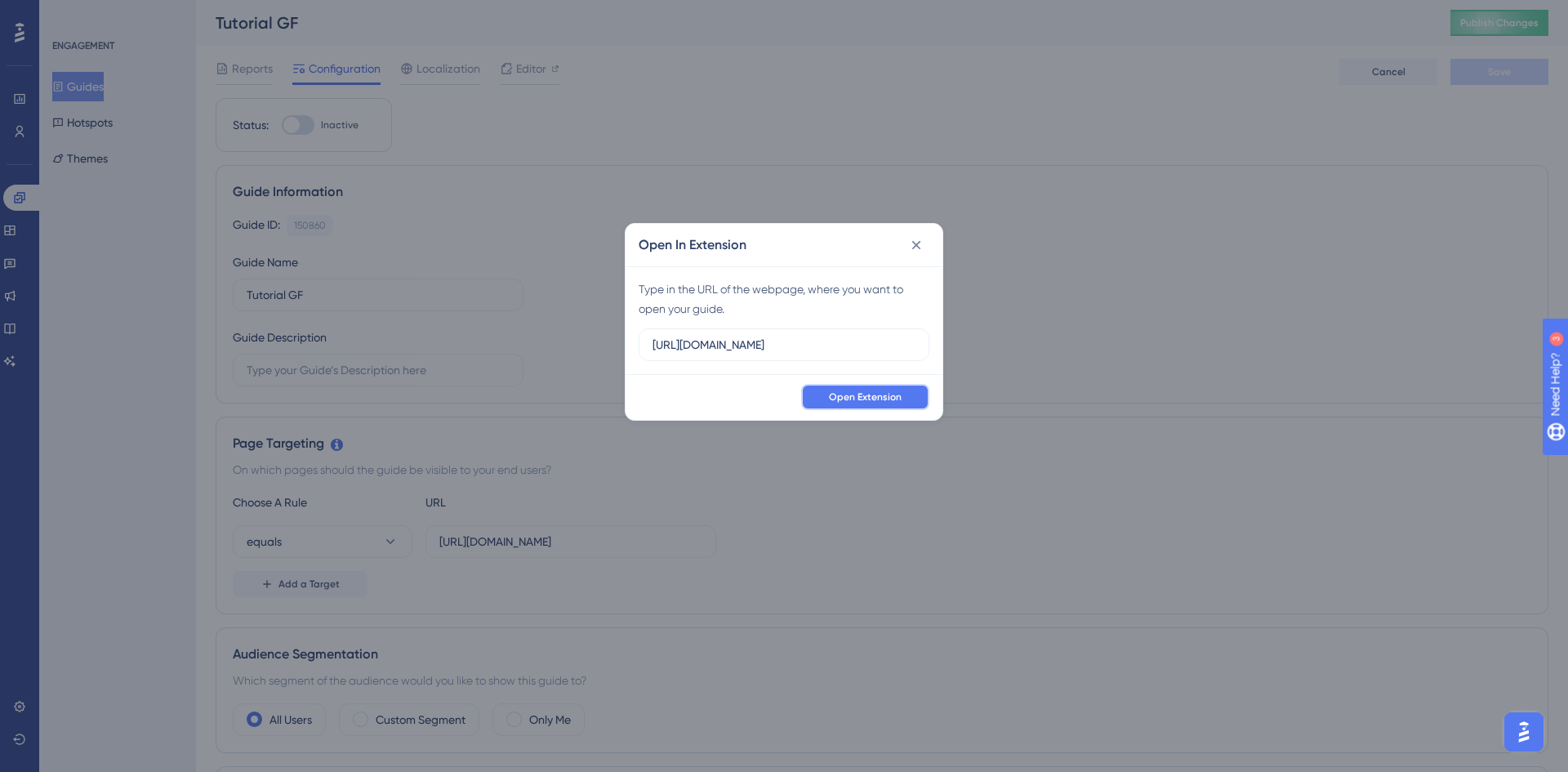
click at [862, 402] on span "Open Extension" at bounding box center [866, 397] width 73 height 13
